Goal: Task Accomplishment & Management: Manage account settings

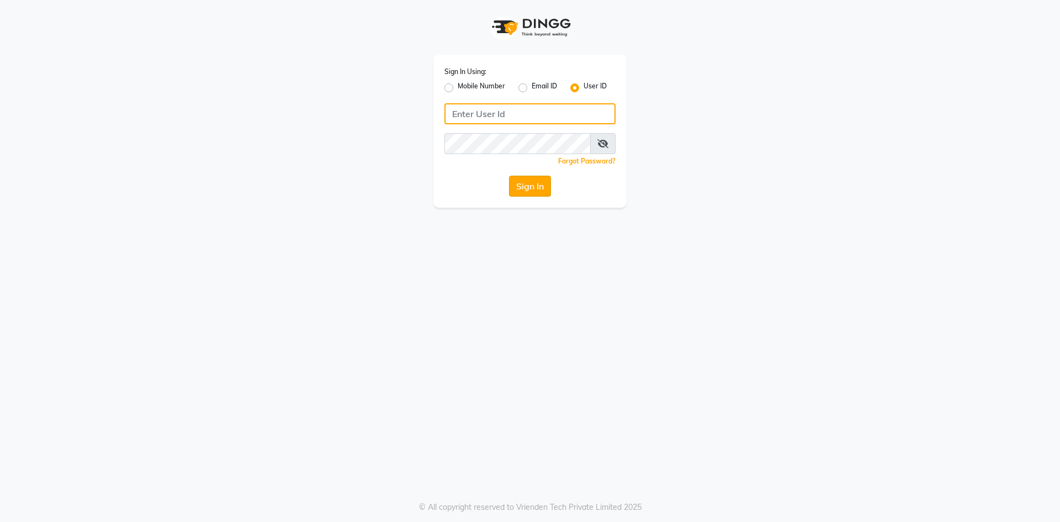
type input "e3832-01"
click at [516, 189] on button "Sign In" at bounding box center [530, 186] width 42 height 21
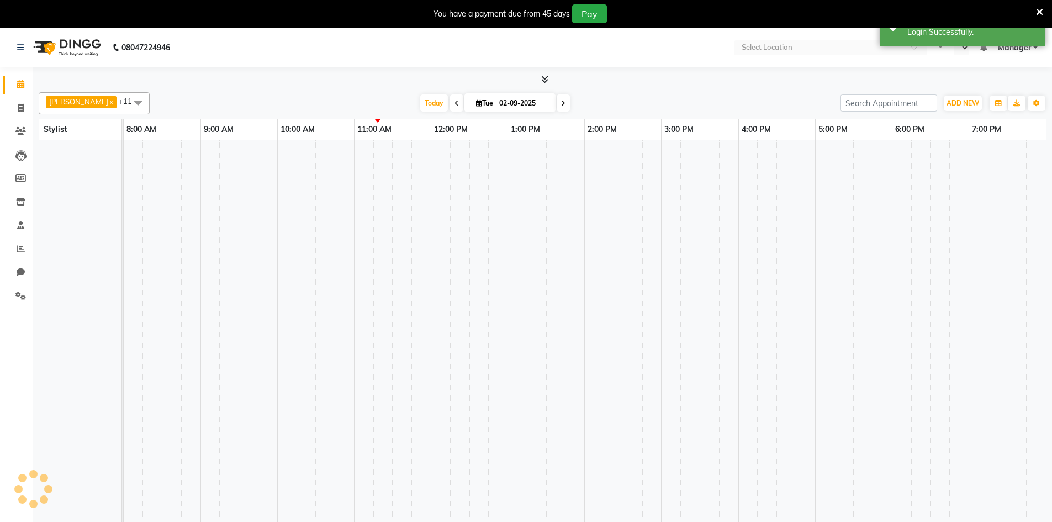
select select "en"
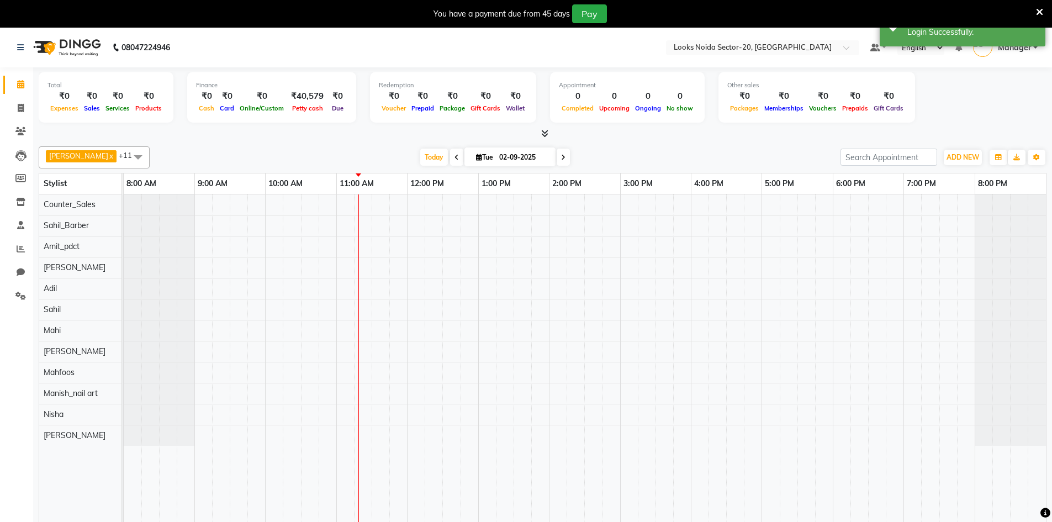
click at [1034, 12] on div "You have a payment due from 45 days Pay" at bounding box center [520, 13] width 1032 height 19
click at [1043, 12] on div "You have a payment due from 45 days Pay" at bounding box center [526, 14] width 1052 height 28
click at [1034, 9] on div "You have a payment due from 45 days Pay" at bounding box center [520, 13] width 1032 height 19
click at [1038, 10] on icon at bounding box center [1039, 12] width 7 height 10
